Goal: Task Accomplishment & Management: Manage account settings

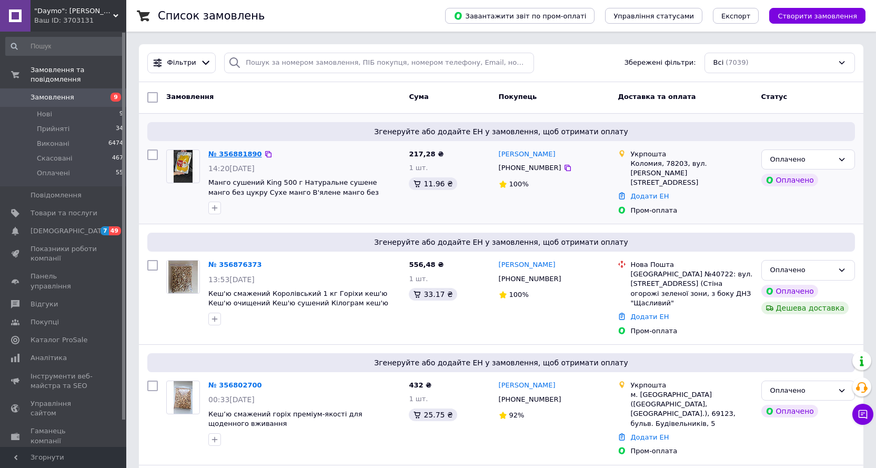
click at [230, 157] on link "№ 356881890" at bounding box center [235, 154] width 54 height 8
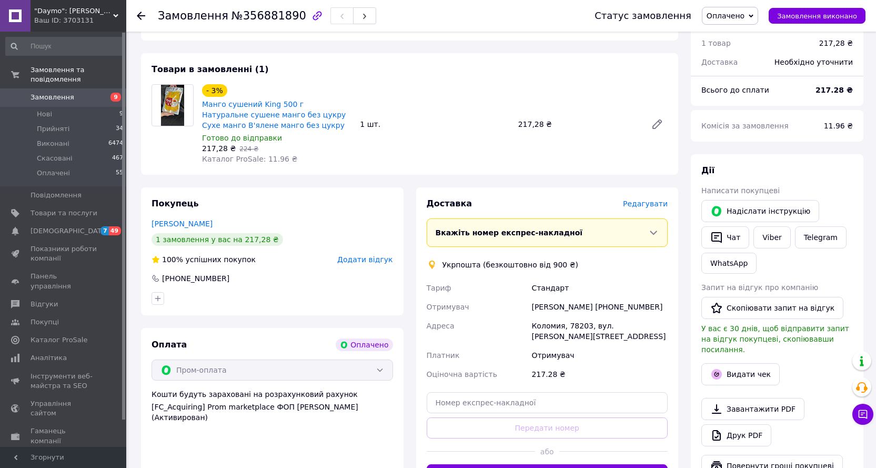
scroll to position [473, 0]
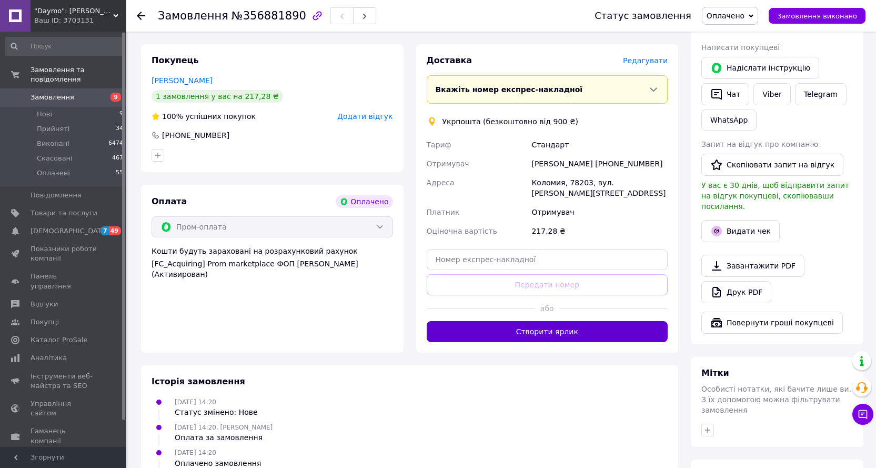
click at [569, 321] on button "Створити ярлик" at bounding box center [547, 331] width 241 height 21
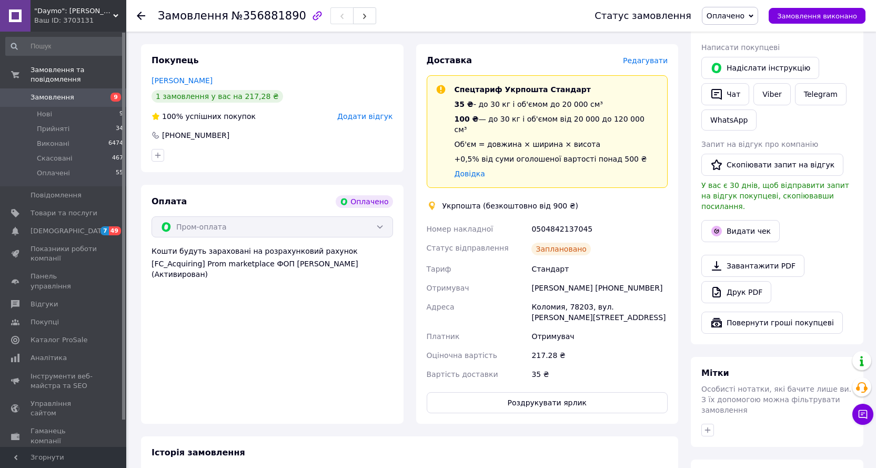
click at [143, 13] on icon at bounding box center [141, 16] width 8 height 8
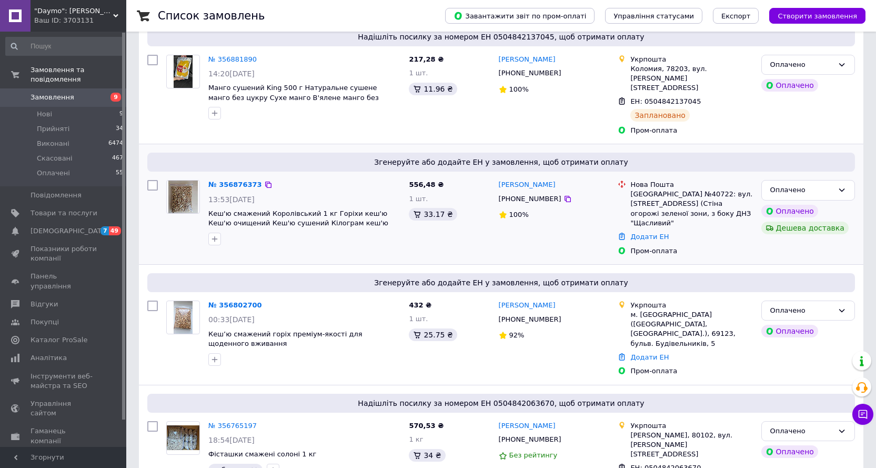
scroll to position [105, 0]
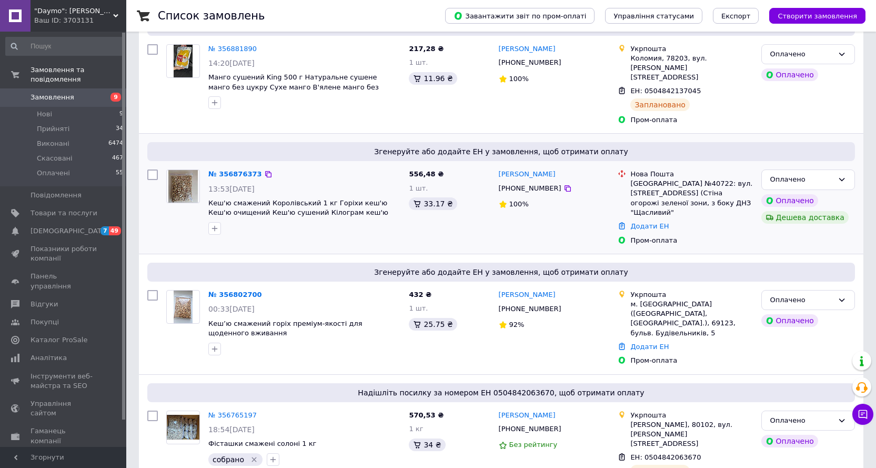
click at [240, 168] on div "№ 356876373" at bounding box center [235, 174] width 56 height 12
click at [240, 170] on link "№ 356876373" at bounding box center [235, 174] width 54 height 8
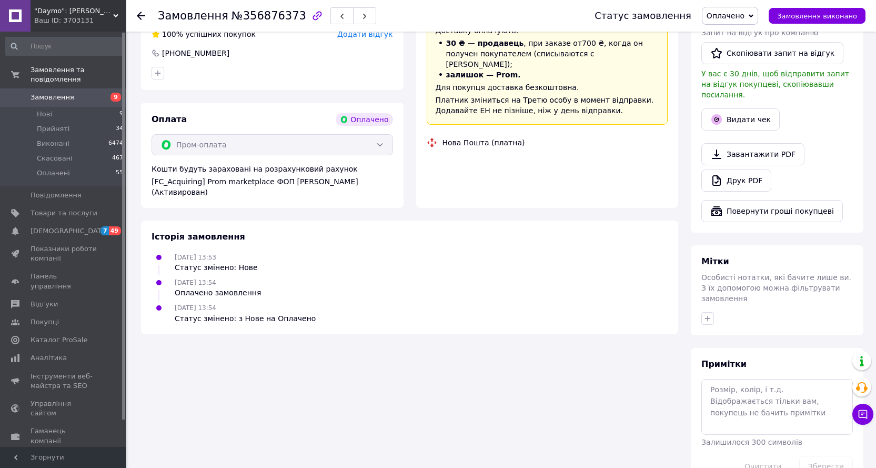
scroll to position [566, 0]
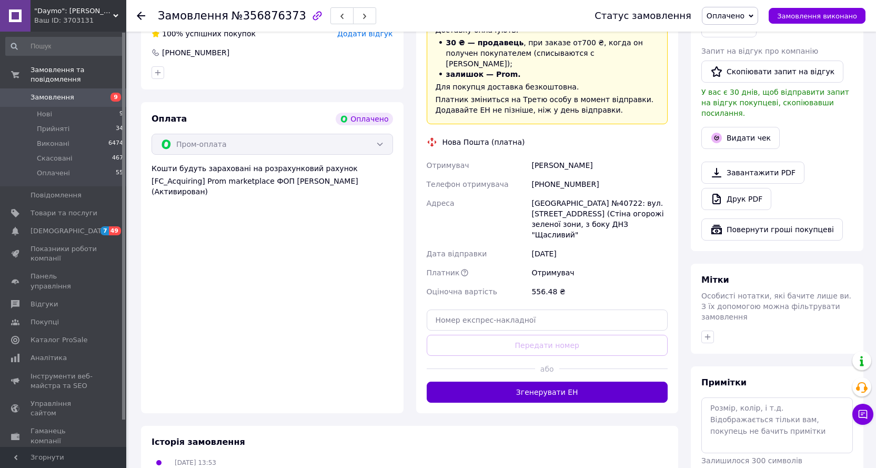
click at [500, 381] on button "Згенерувати ЕН" at bounding box center [547, 391] width 241 height 21
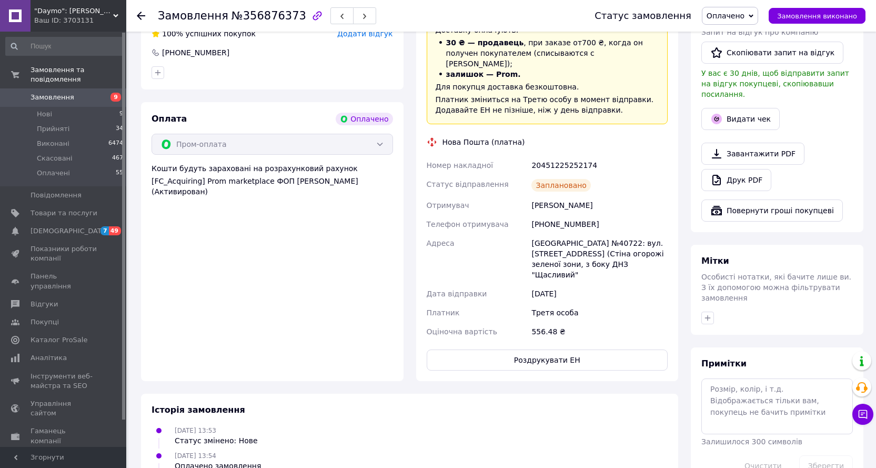
drag, startPoint x: 140, startPoint y: 12, endPoint x: 145, endPoint y: 16, distance: 6.7
click at [141, 14] on icon at bounding box center [141, 16] width 8 height 8
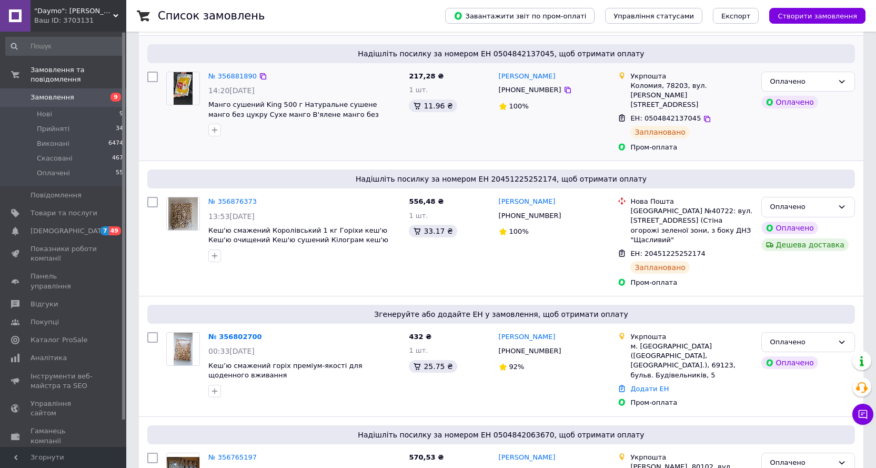
scroll to position [105, 0]
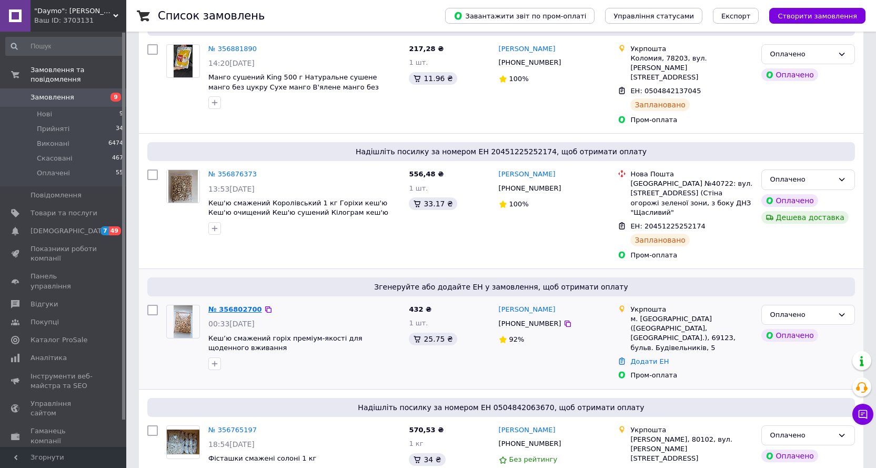
click at [227, 305] on link "№ 356802700" at bounding box center [235, 309] width 54 height 8
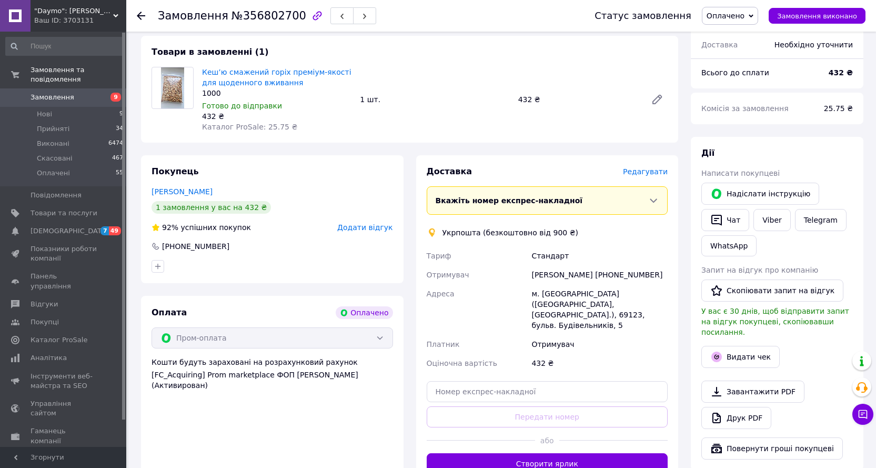
scroll to position [473, 0]
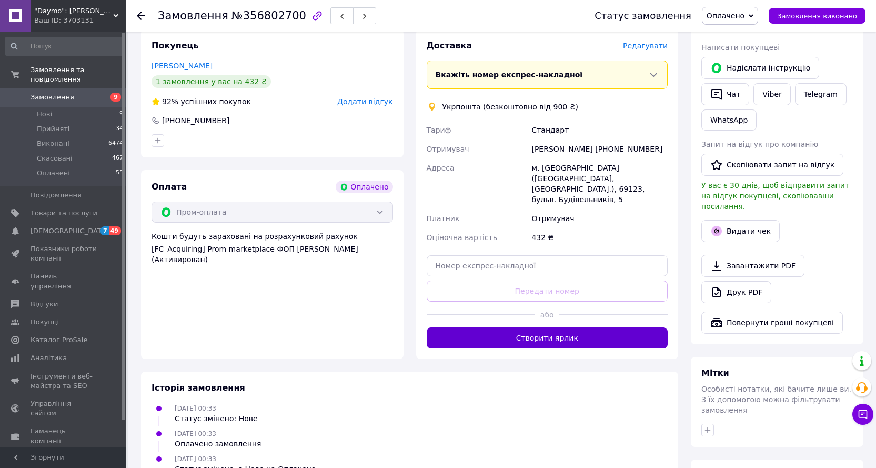
click at [605, 327] on button "Створити ярлик" at bounding box center [547, 337] width 241 height 21
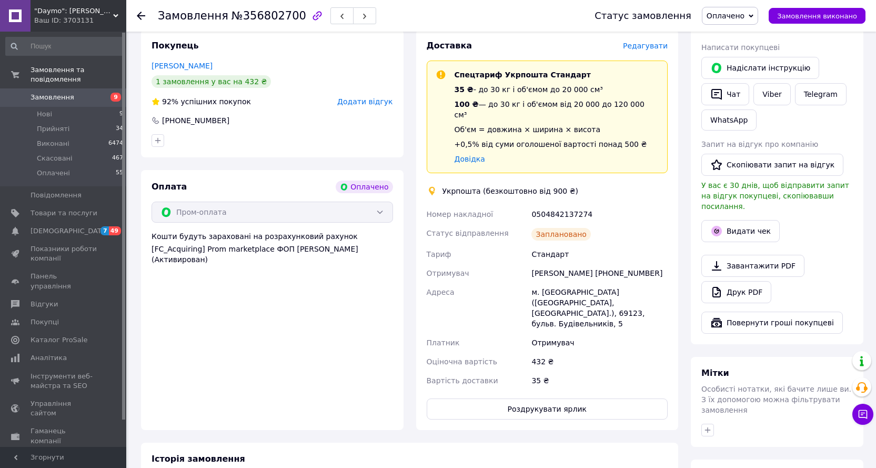
click at [78, 93] on span "Замовлення" at bounding box center [64, 97] width 67 height 9
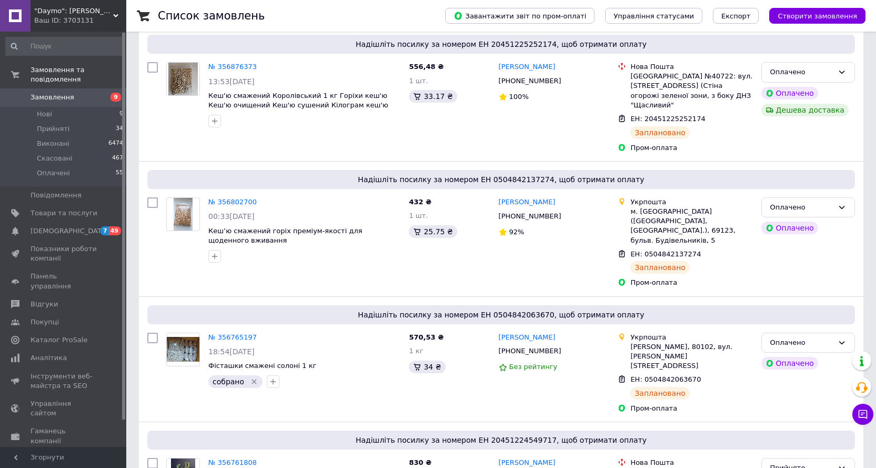
scroll to position [210, 0]
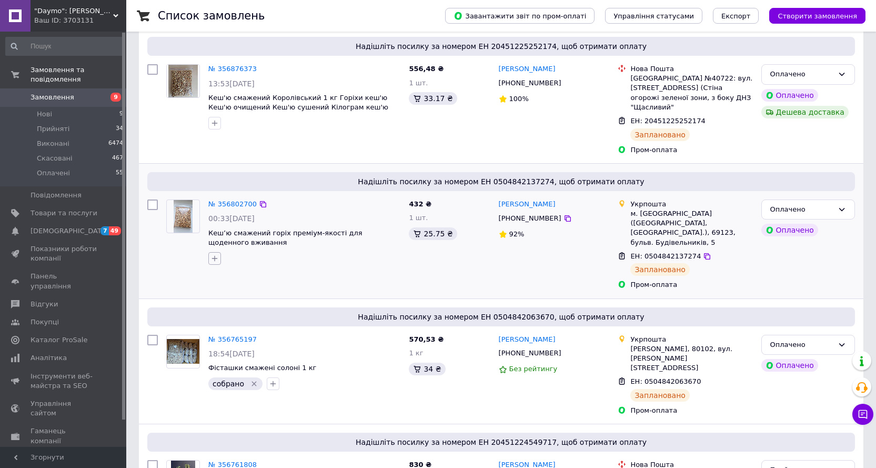
click at [215, 254] on icon "button" at bounding box center [214, 258] width 8 height 8
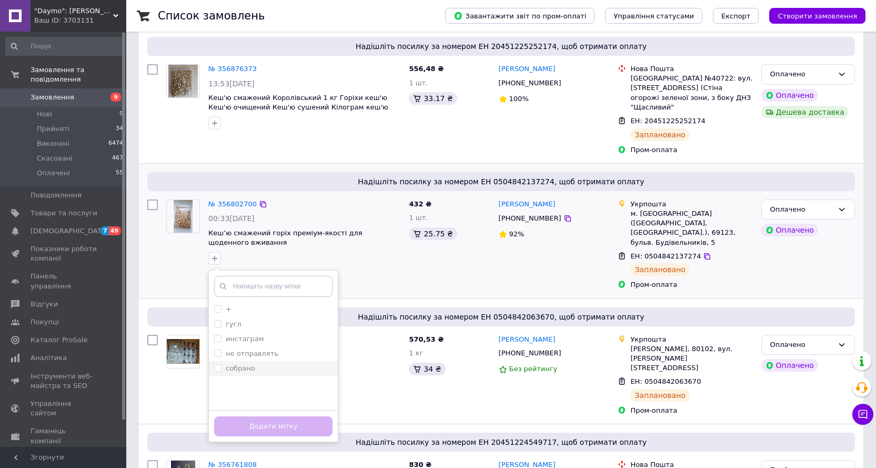
click at [236, 364] on label "собрано" at bounding box center [240, 368] width 29 height 8
checkbox input "true"
click at [249, 416] on button "Додати мітку" at bounding box center [273, 426] width 118 height 21
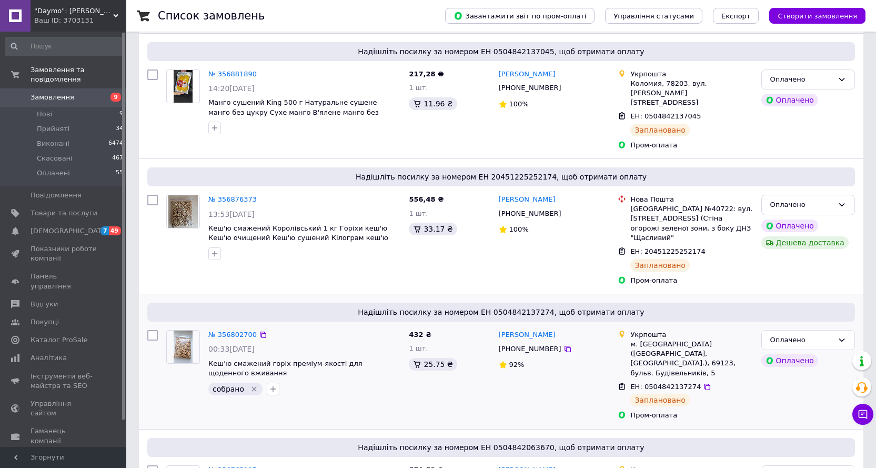
scroll to position [105, 0]
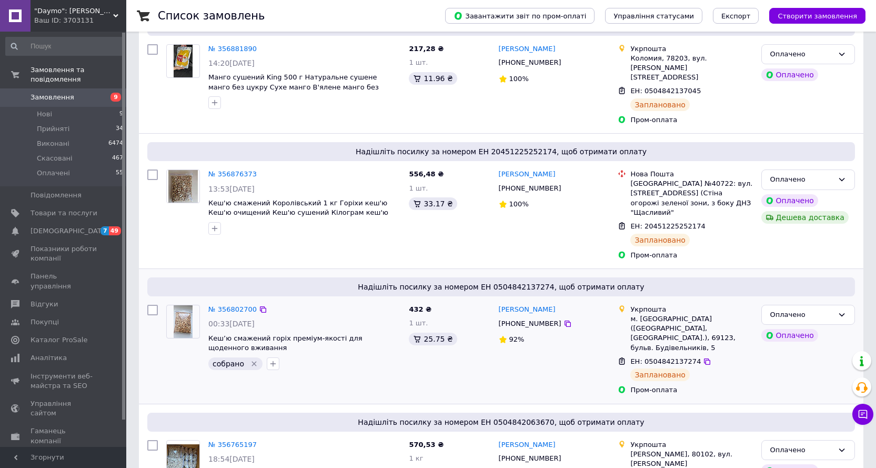
click at [839, 10] on button "Створити замовлення" at bounding box center [817, 16] width 96 height 16
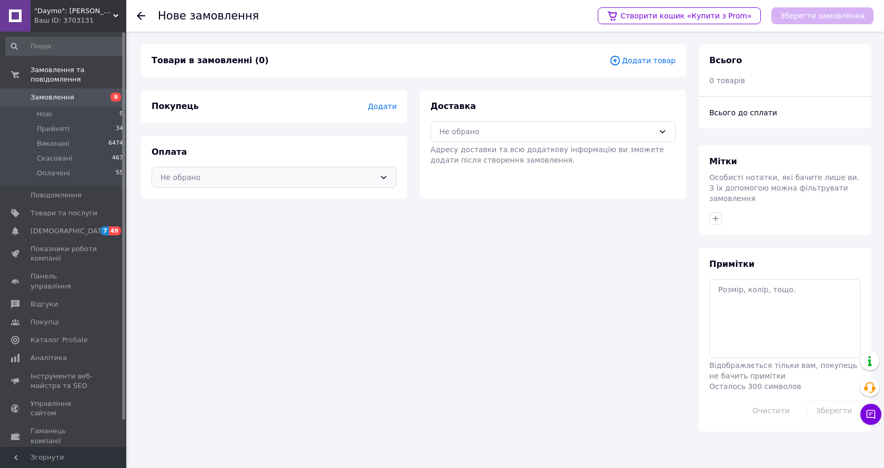
click at [281, 176] on div "Не обрано" at bounding box center [267, 177] width 215 height 12
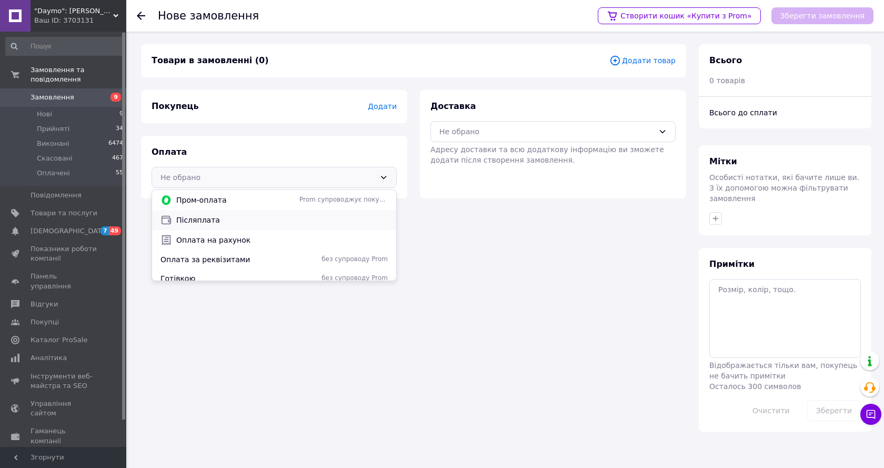
click at [238, 219] on span "Післяплата" at bounding box center [281, 220] width 211 height 11
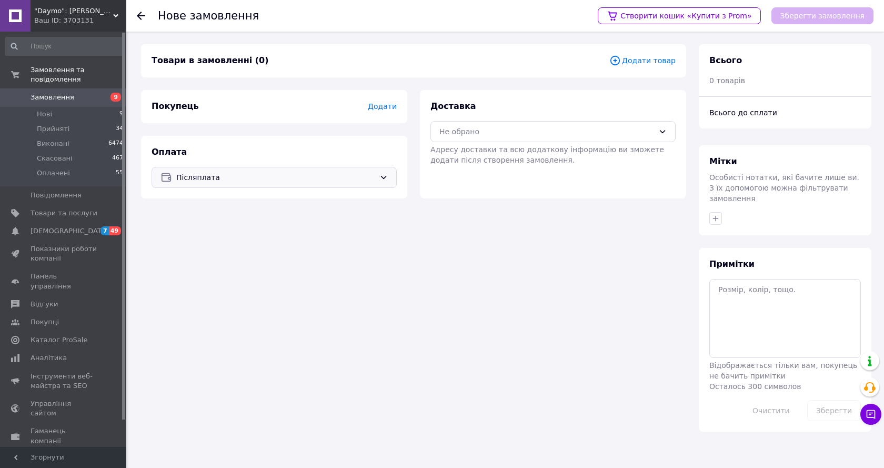
click at [380, 106] on span "Додати" at bounding box center [382, 106] width 29 height 8
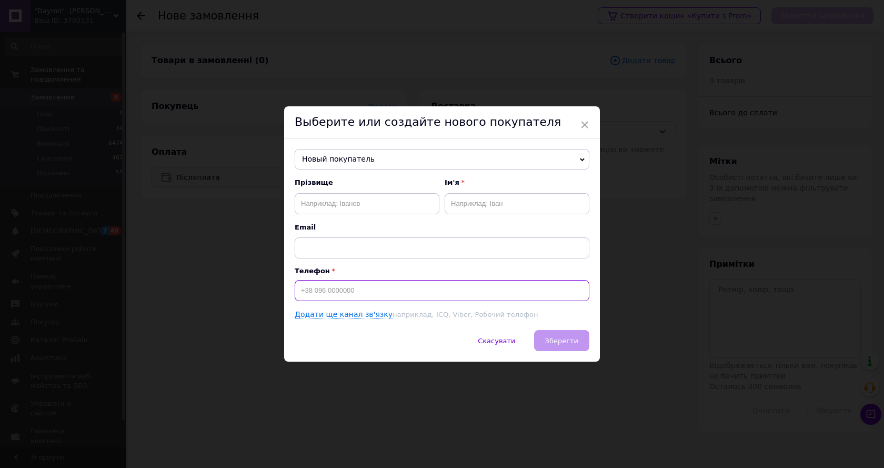
click at [360, 295] on input at bounding box center [442, 290] width 295 height 21
type input "[PHONE_NUMBER]"
click at [361, 209] on input "text" at bounding box center [367, 203] width 145 height 21
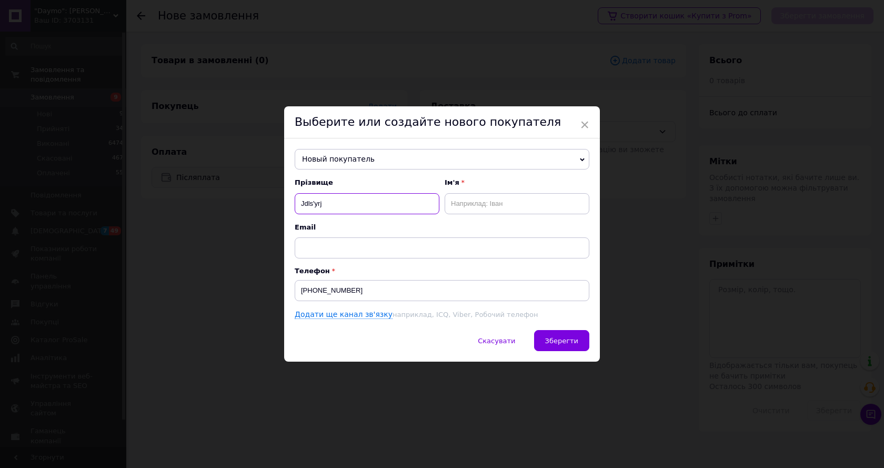
click at [361, 209] on input "Jdls'yrj" at bounding box center [367, 203] width 145 height 21
type input "[PERSON_NAME]"
click at [468, 202] on input "text" at bounding box center [516, 203] width 145 height 21
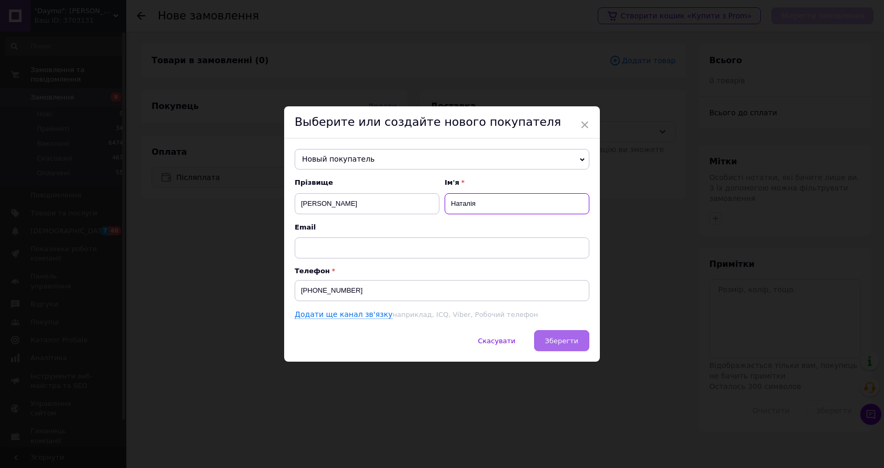
type input "Наталія"
click at [561, 346] on button "Зберегти" at bounding box center [561, 340] width 55 height 21
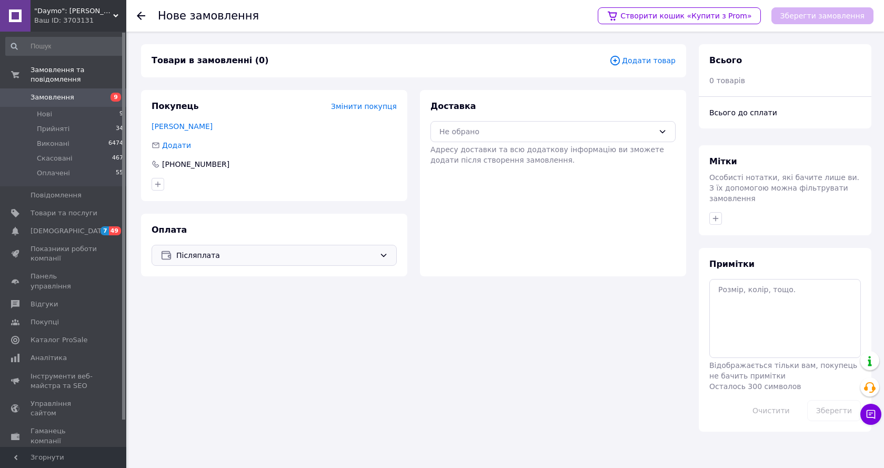
click at [663, 63] on span "Додати товар" at bounding box center [642, 61] width 66 height 12
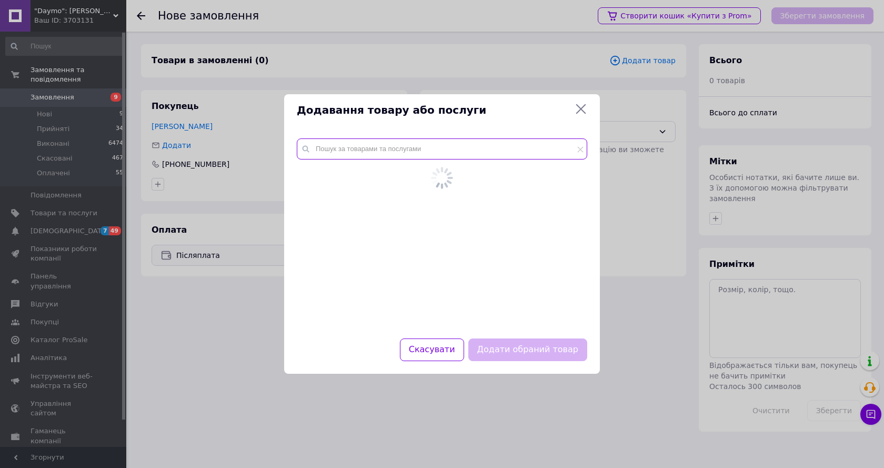
click at [489, 145] on div at bounding box center [442, 232] width 316 height 212
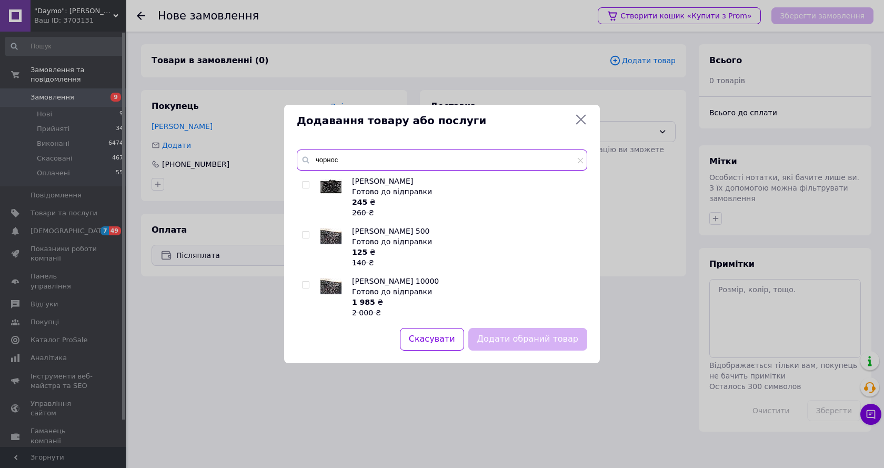
type input "чорнос"
click at [303, 182] on input "checkbox" at bounding box center [305, 184] width 7 height 7
checkbox input "true"
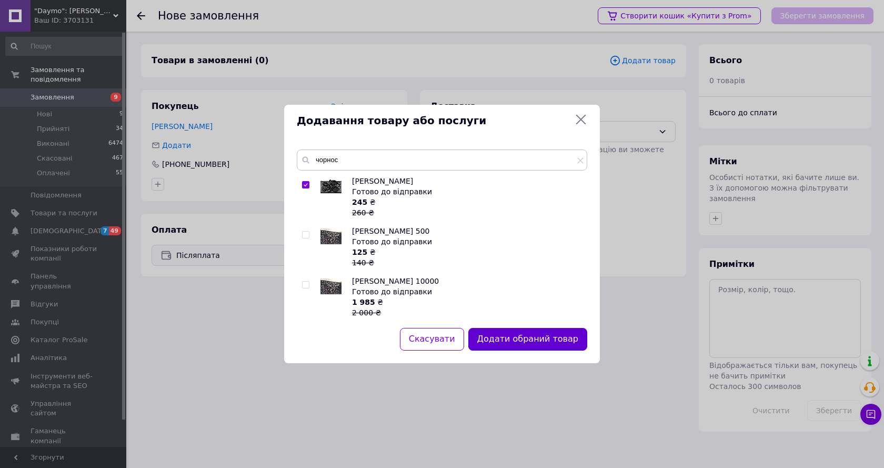
click at [518, 346] on button "Додати обраний товар" at bounding box center [527, 339] width 119 height 23
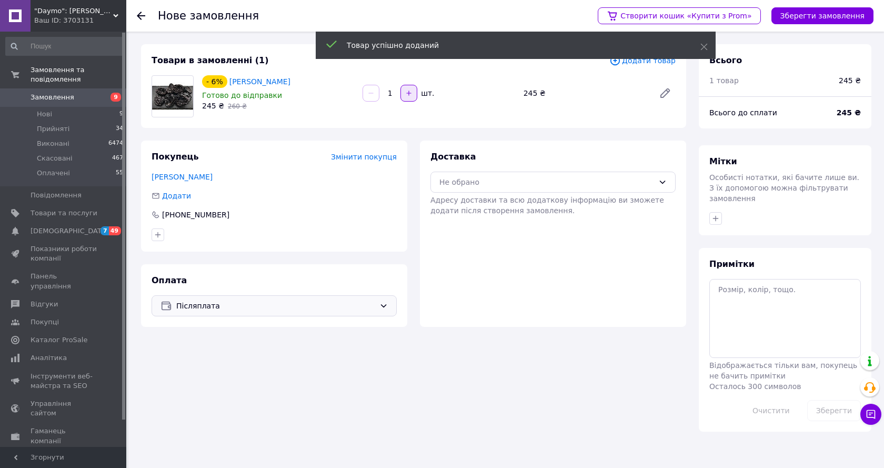
click at [403, 88] on button "button" at bounding box center [408, 93] width 17 height 17
type input "2"
click at [480, 185] on div "Не обрано" at bounding box center [546, 182] width 215 height 12
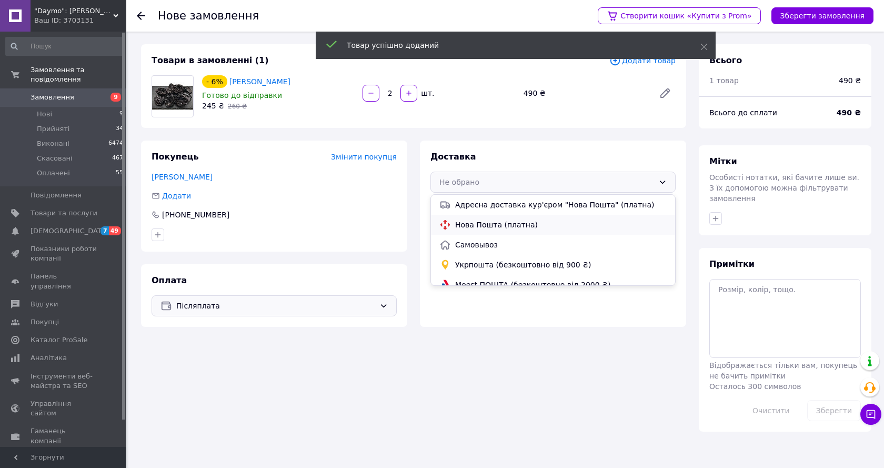
click at [496, 219] on span "Нова Пошта (платна)" at bounding box center [560, 224] width 211 height 11
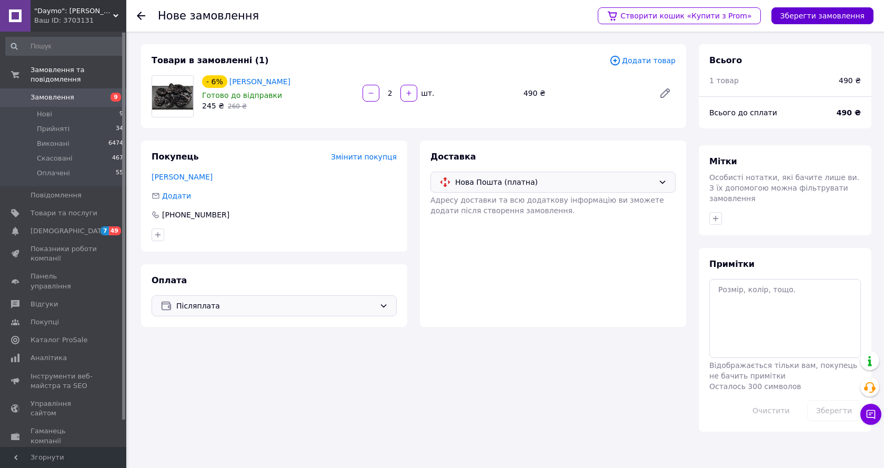
click at [806, 19] on button "Зберегти замовлення" at bounding box center [822, 15] width 102 height 17
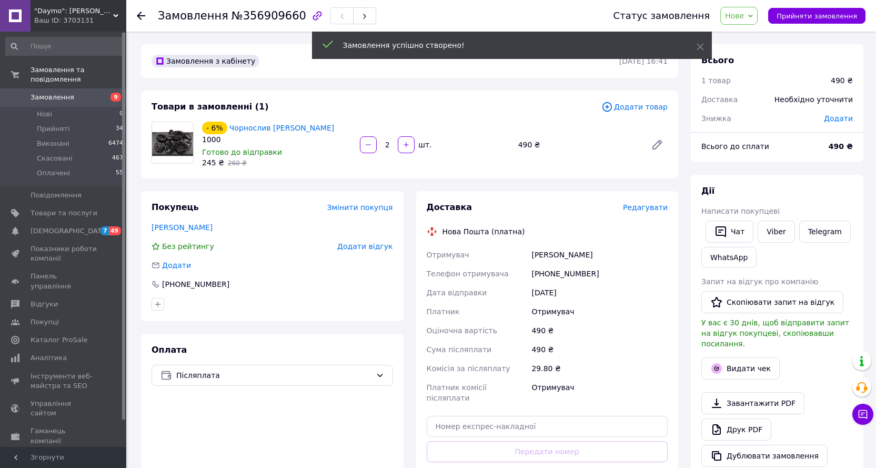
click at [837, 98] on div "Необхідно уточнити" at bounding box center [813, 99] width 91 height 23
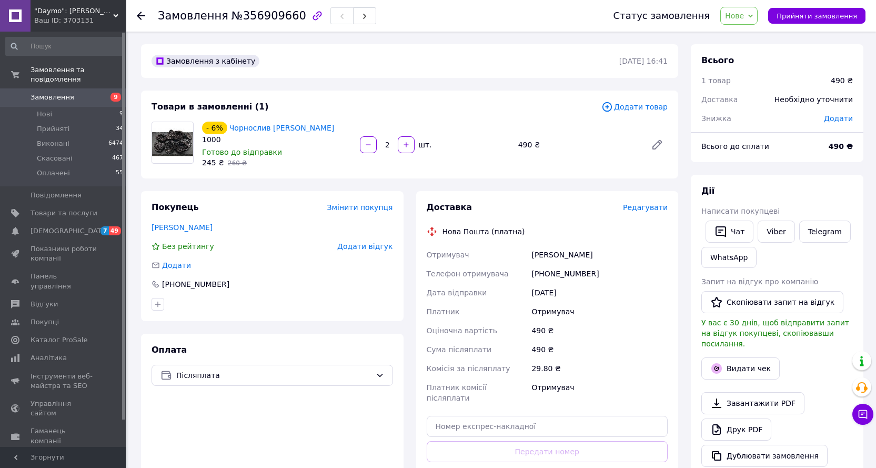
click at [846, 116] on span "Додати" at bounding box center [838, 118] width 29 height 8
click at [758, 159] on input "text" at bounding box center [766, 160] width 62 height 21
type input "10"
click at [800, 192] on button "Зберегти" at bounding box center [818, 190] width 53 height 21
click at [641, 207] on span "Редагувати" at bounding box center [645, 207] width 45 height 8
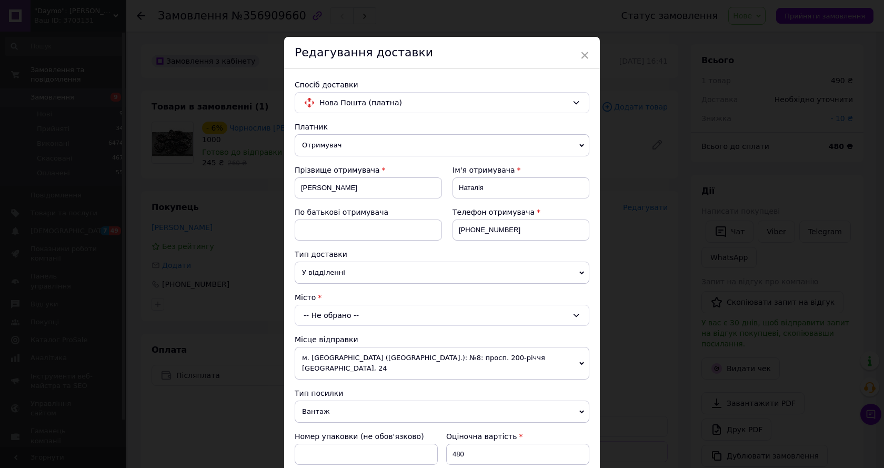
click at [357, 320] on div "-- Не обрано --" at bounding box center [442, 315] width 295 height 21
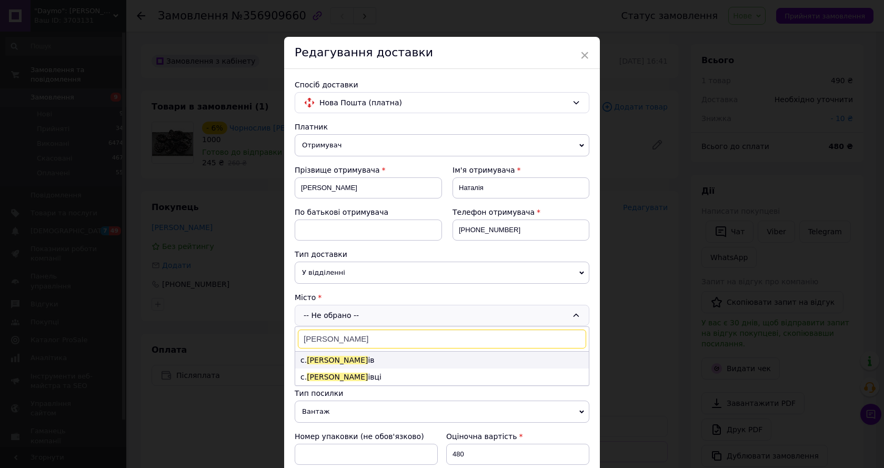
type input "[PERSON_NAME]"
click at [325, 353] on li "с. [PERSON_NAME]" at bounding box center [441, 359] width 293 height 17
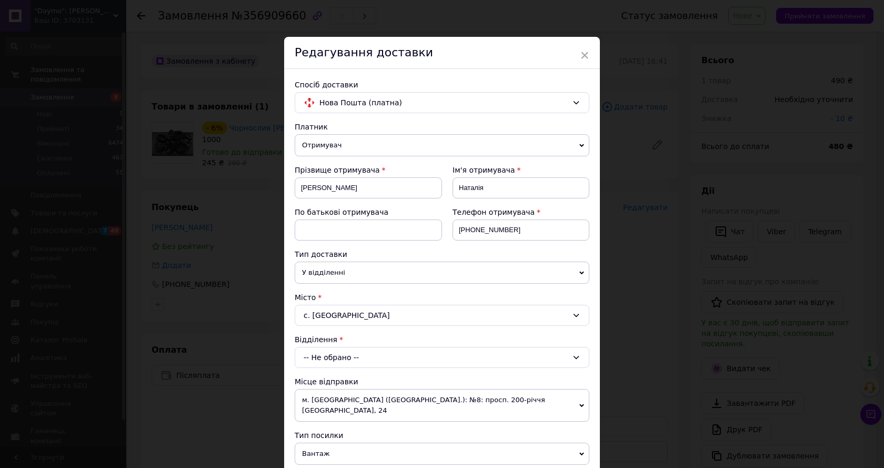
click at [338, 362] on div "-- Не обрано --" at bounding box center [442, 357] width 295 height 21
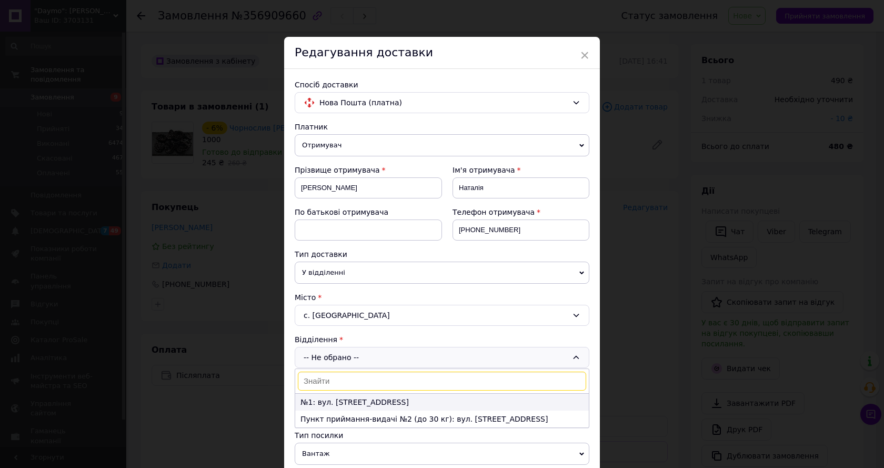
click at [357, 402] on li "№1: вул. [STREET_ADDRESS]" at bounding box center [441, 401] width 293 height 17
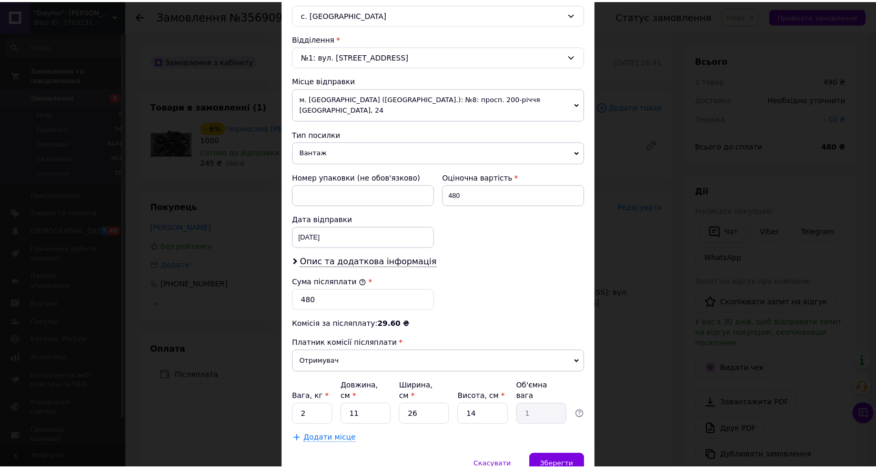
scroll to position [335, 0]
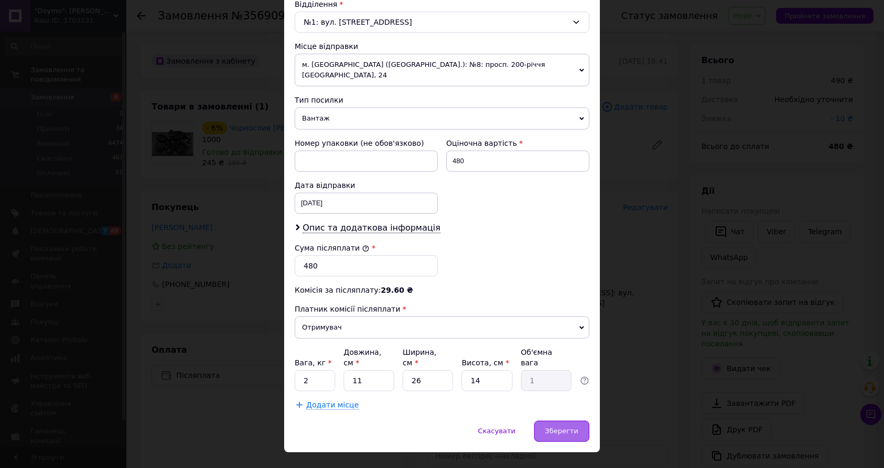
click at [573, 420] on div "Зберегти" at bounding box center [561, 430] width 55 height 21
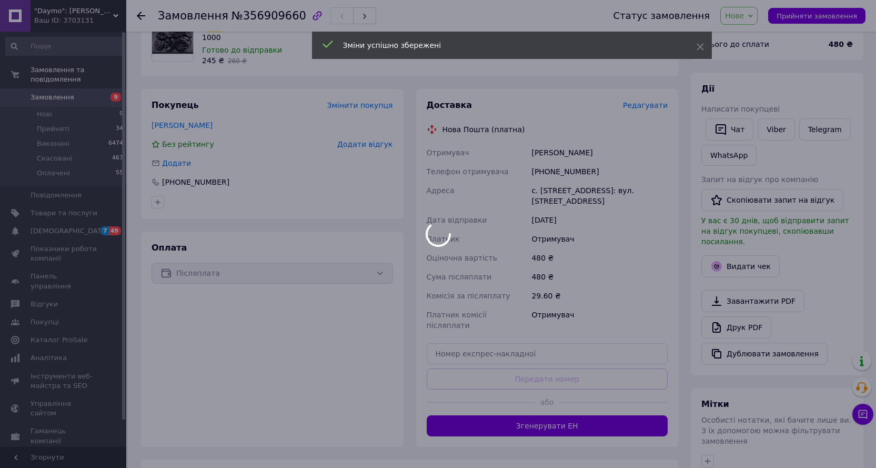
scroll to position [203, 0]
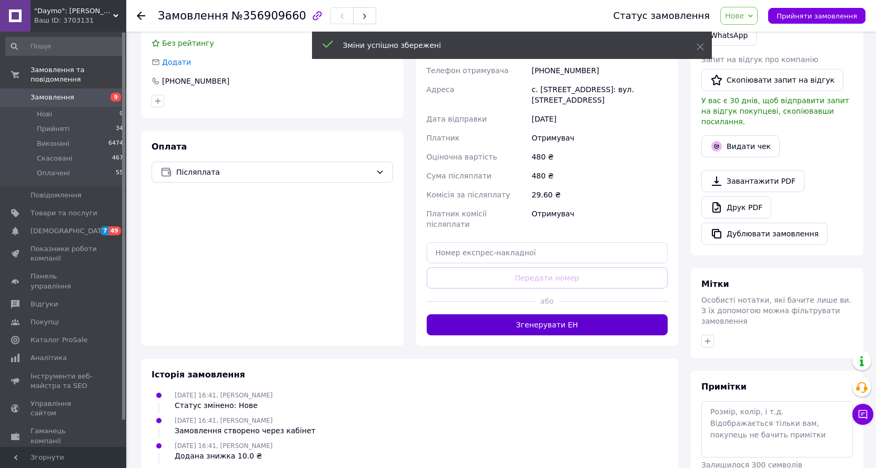
click at [563, 314] on button "Згенерувати ЕН" at bounding box center [547, 324] width 241 height 21
